Goal: Information Seeking & Learning: Find specific page/section

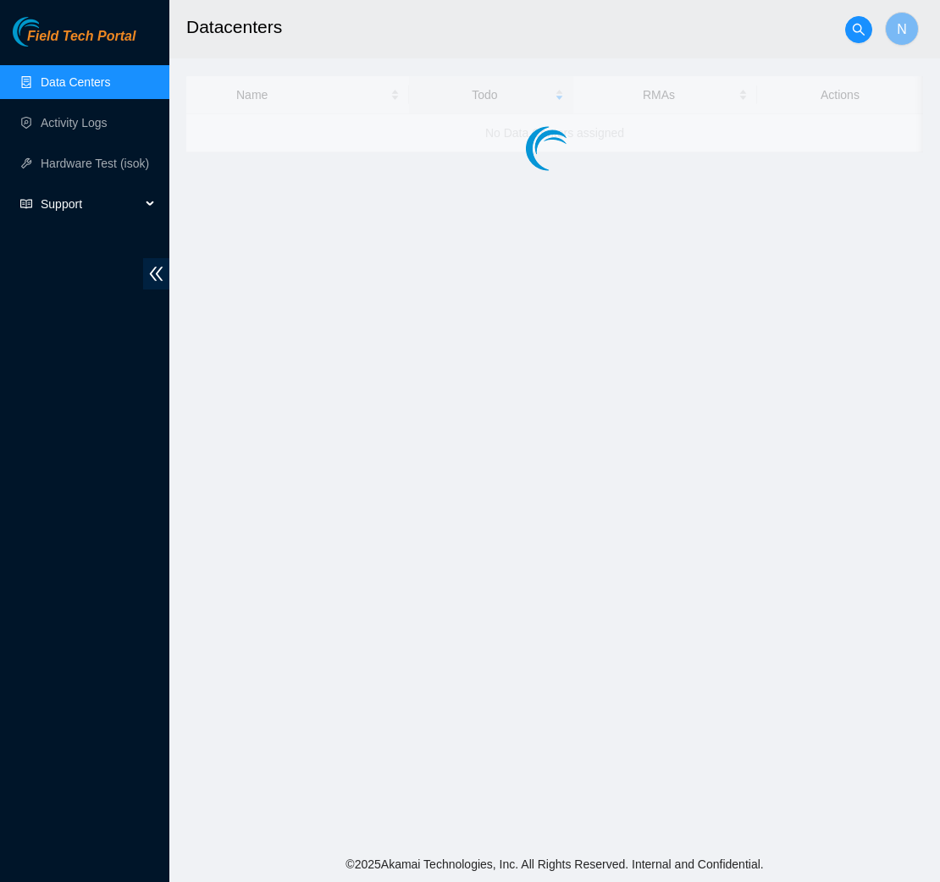
click at [80, 210] on span "Support" at bounding box center [91, 204] width 100 height 34
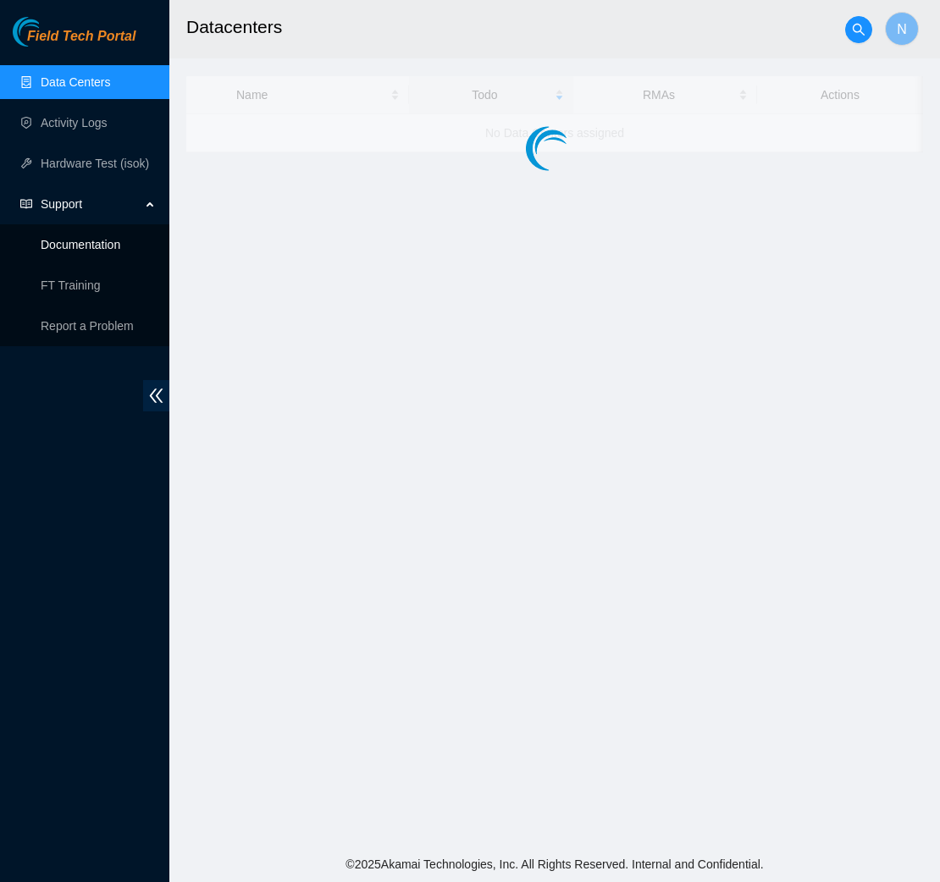
click at [100, 241] on link "Documentation" at bounding box center [81, 245] width 80 height 14
